Goal: Information Seeking & Learning: Check status

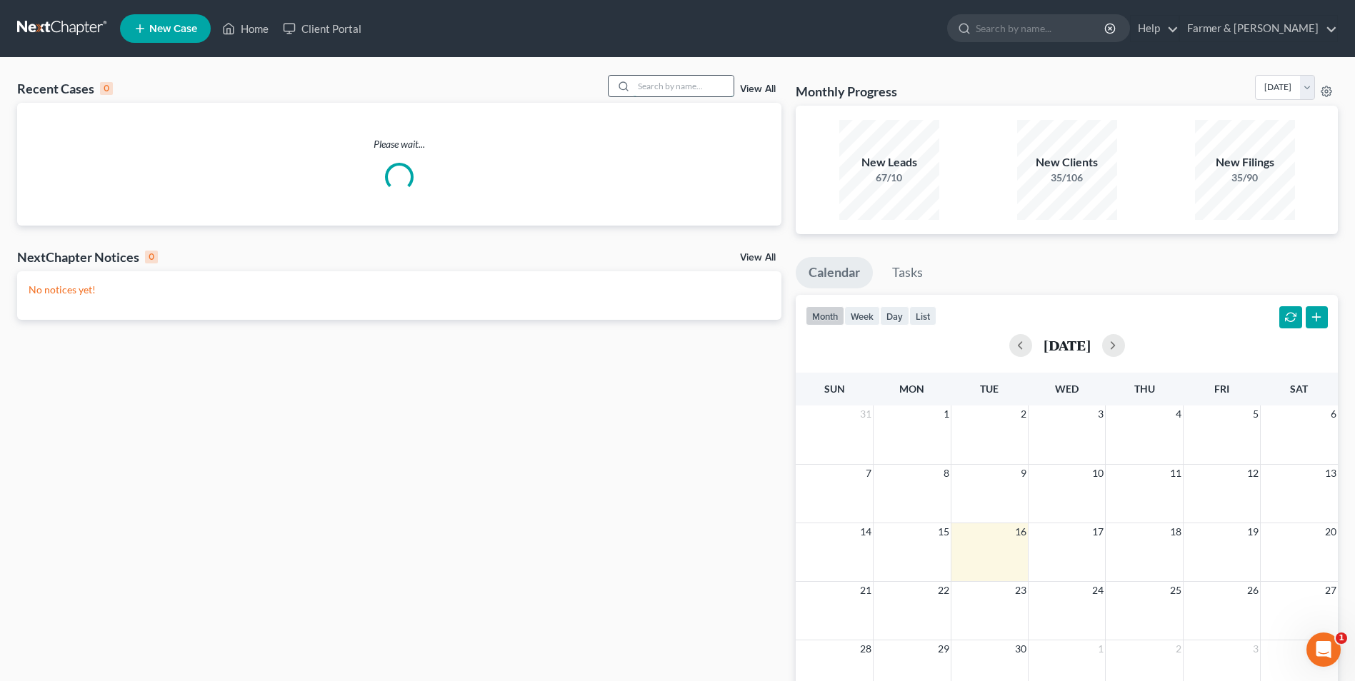
click at [698, 89] on input "search" at bounding box center [684, 86] width 100 height 21
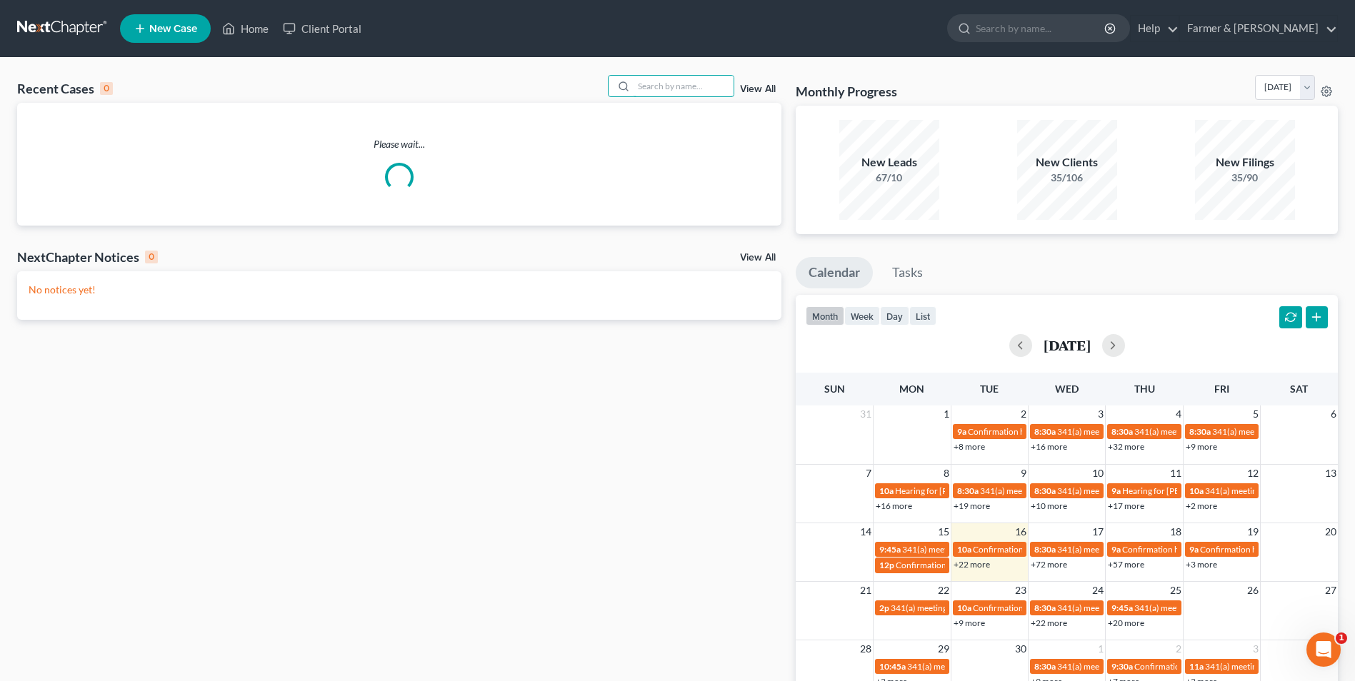
paste input "25-30239"
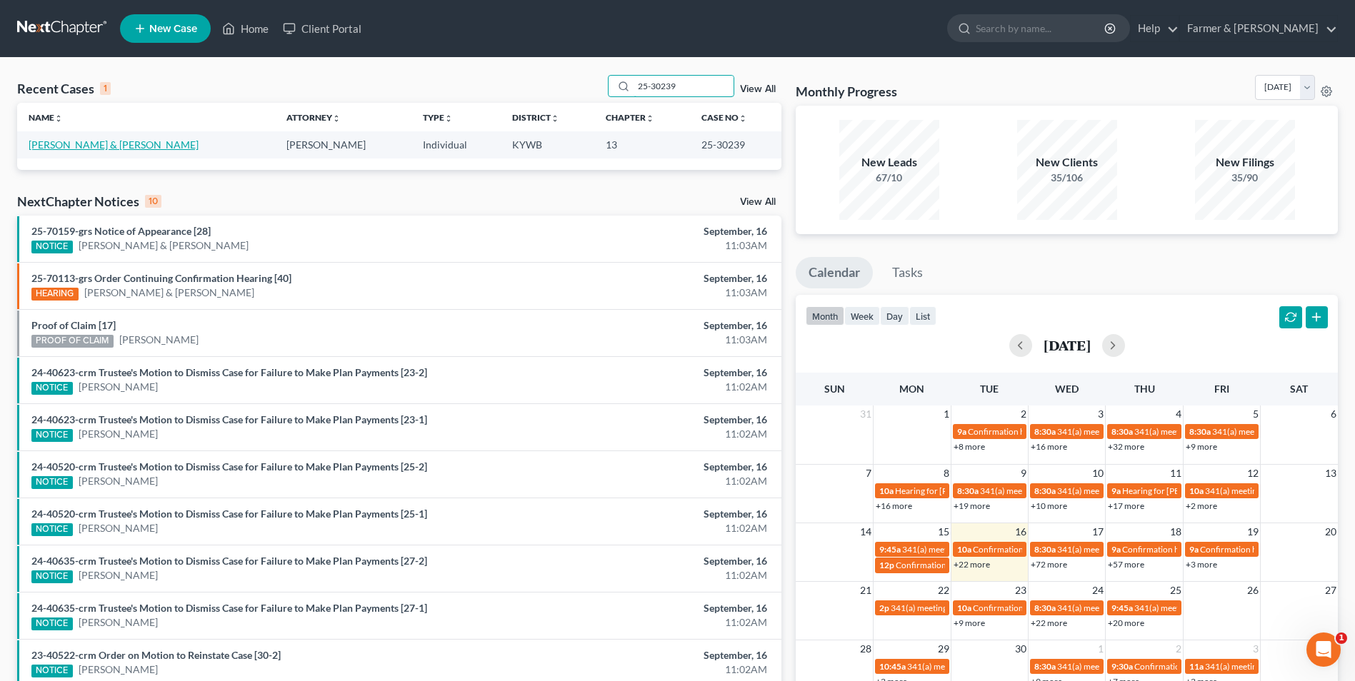
type input "25-30239"
click at [115, 144] on link "[PERSON_NAME] & [PERSON_NAME]" at bounding box center [114, 145] width 170 height 12
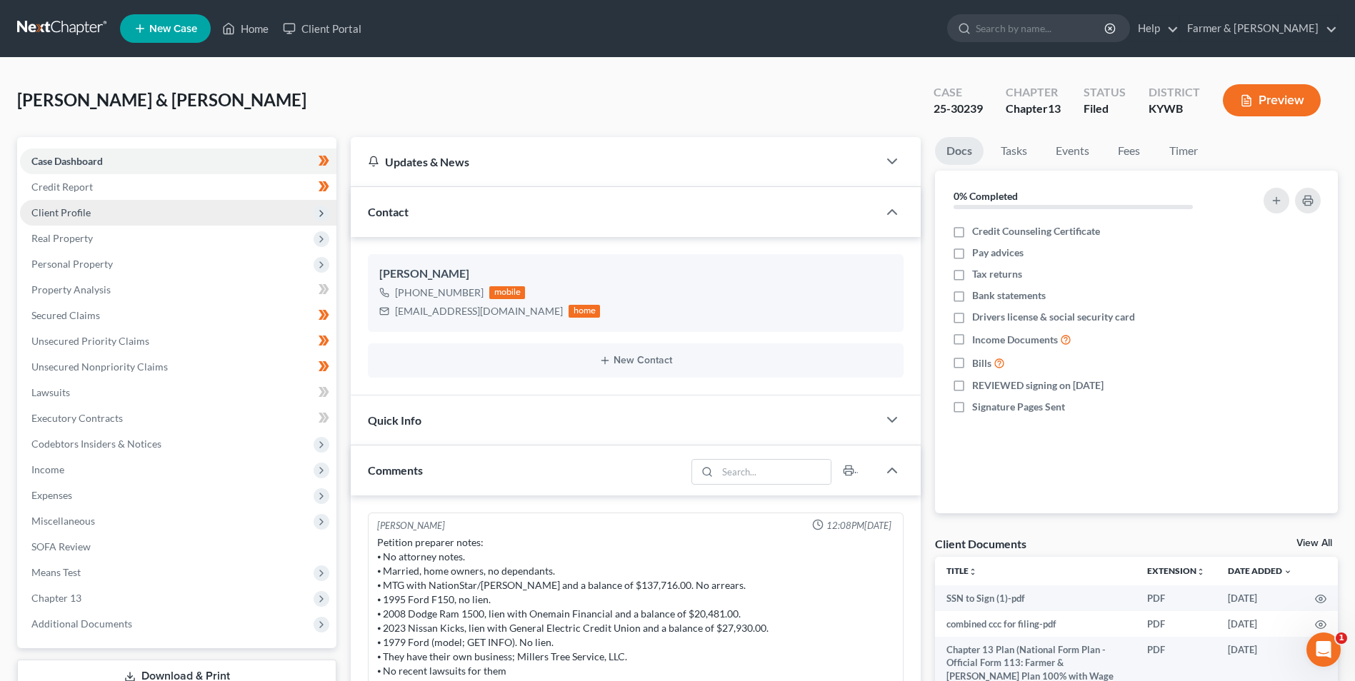
scroll to position [141, 0]
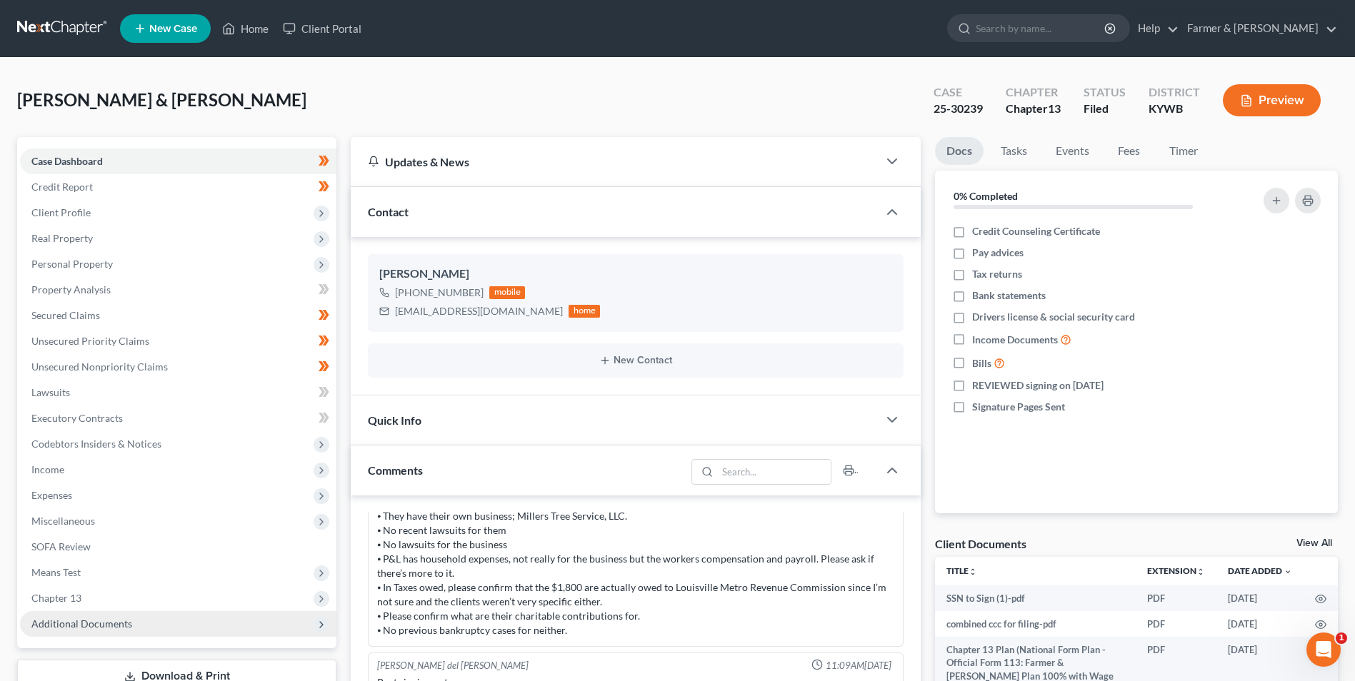
click at [159, 624] on span "Additional Documents" at bounding box center [178, 624] width 316 height 26
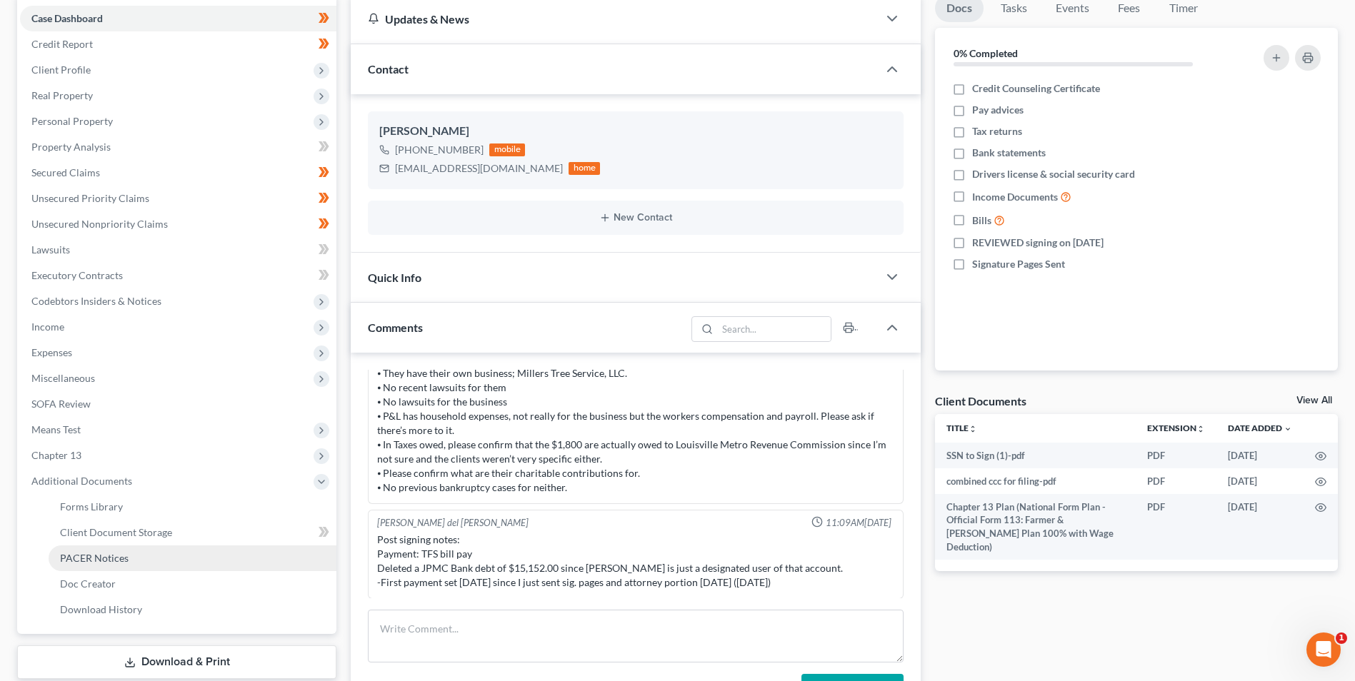
click at [158, 561] on link "PACER Notices" at bounding box center [193, 559] width 288 height 26
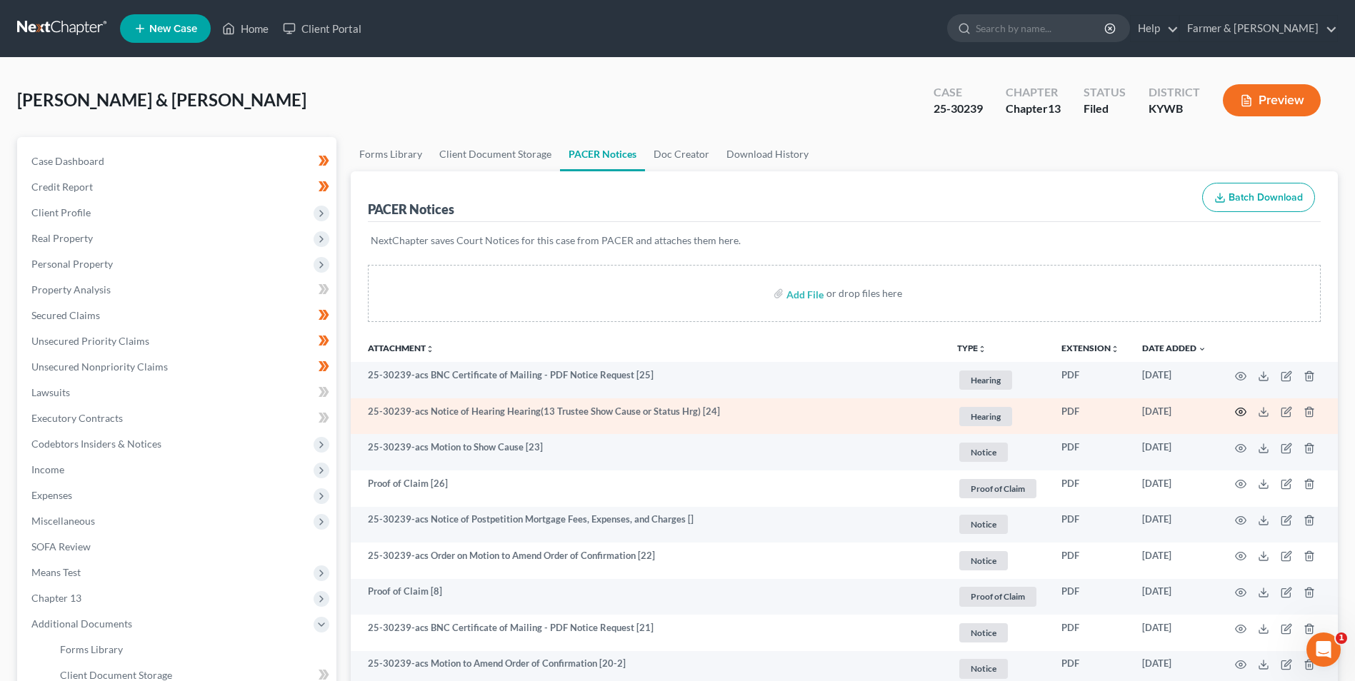
click at [1239, 408] on icon "button" at bounding box center [1240, 411] width 11 height 11
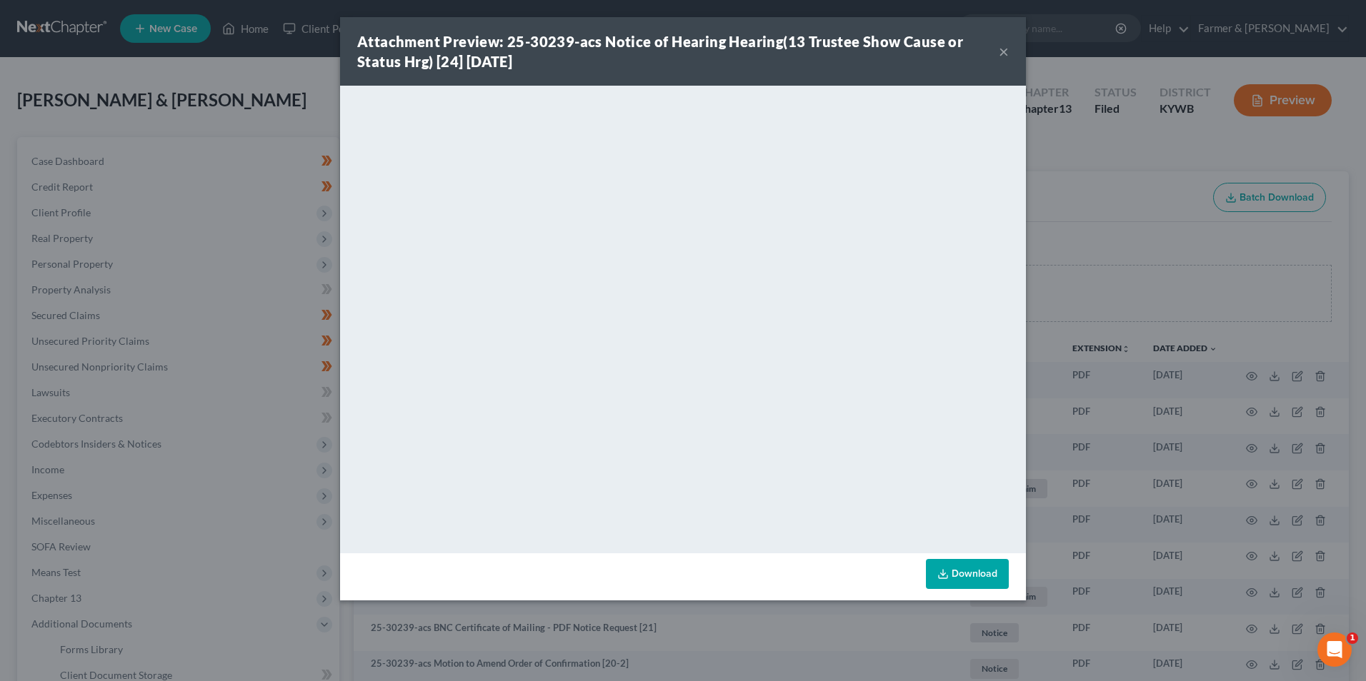
click at [1004, 50] on button "×" at bounding box center [1004, 51] width 10 height 17
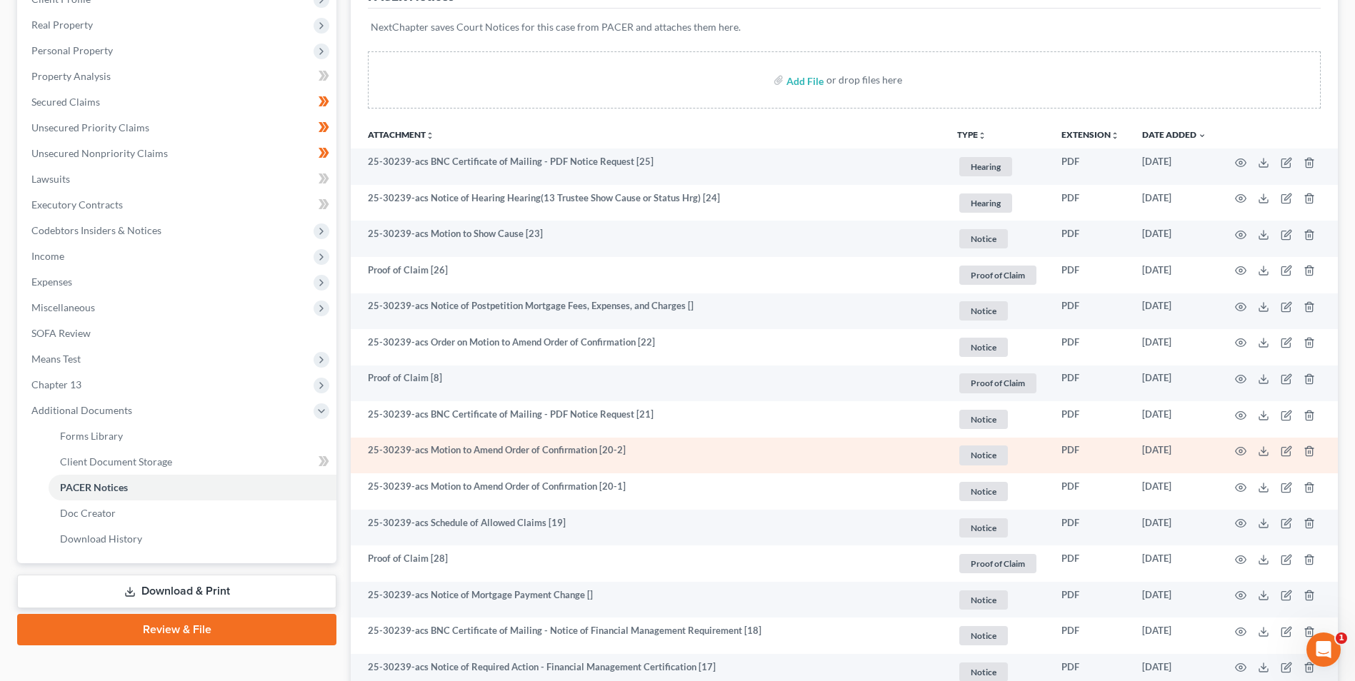
scroll to position [214, 0]
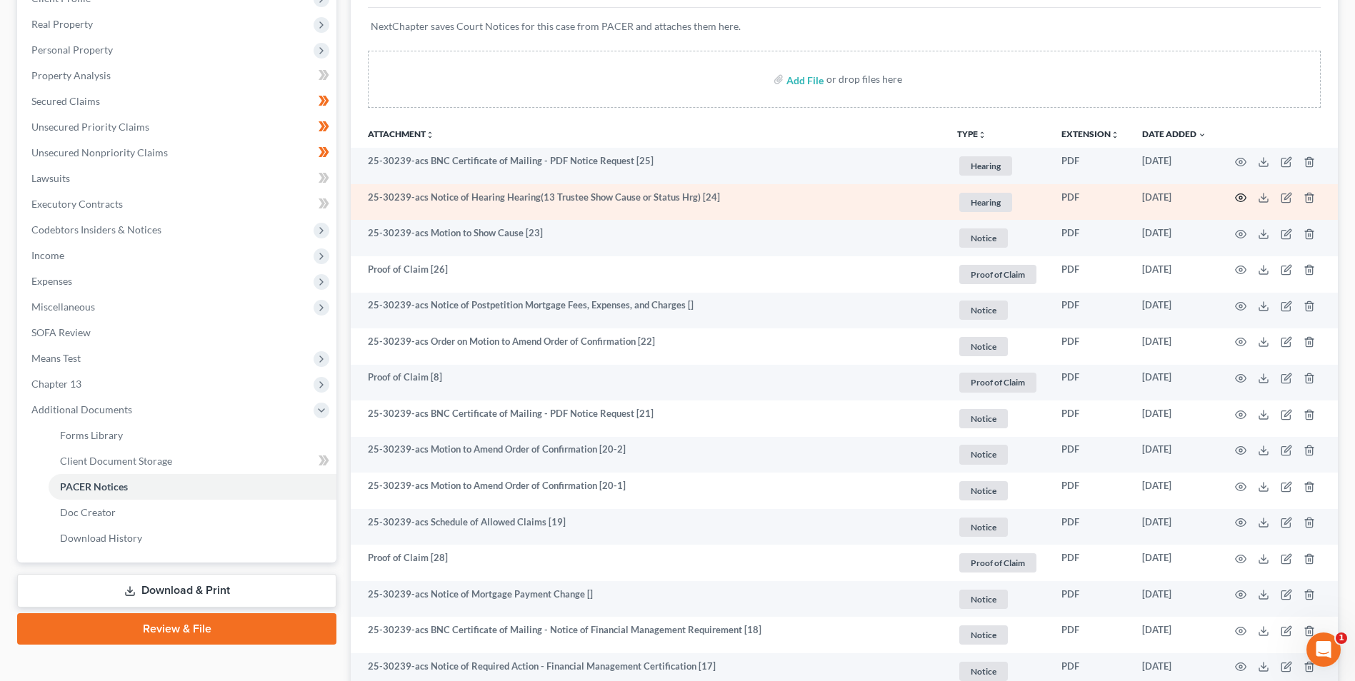
click at [1246, 196] on icon "button" at bounding box center [1240, 197] width 11 height 11
